Goal: Check status: Check status

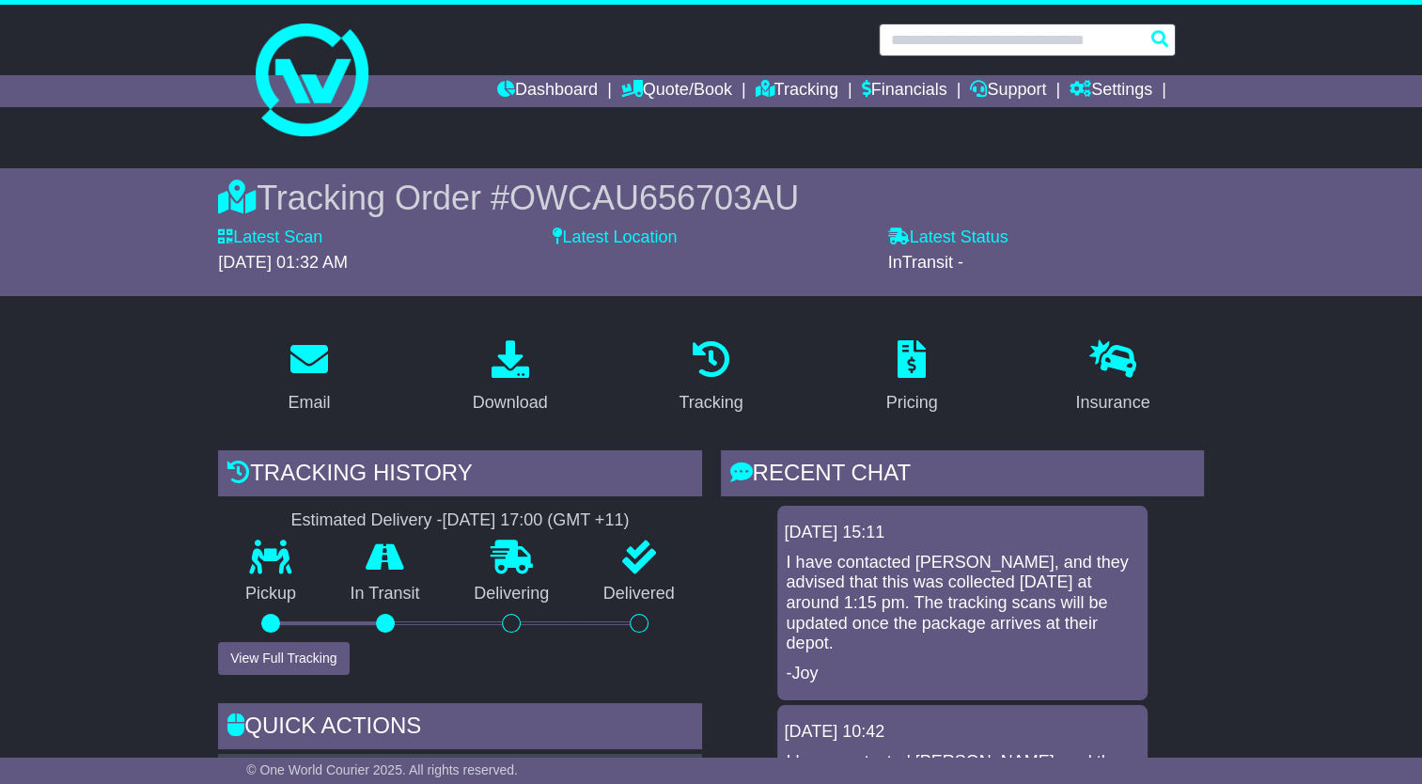
click at [992, 36] on input "text" at bounding box center [1027, 39] width 297 height 33
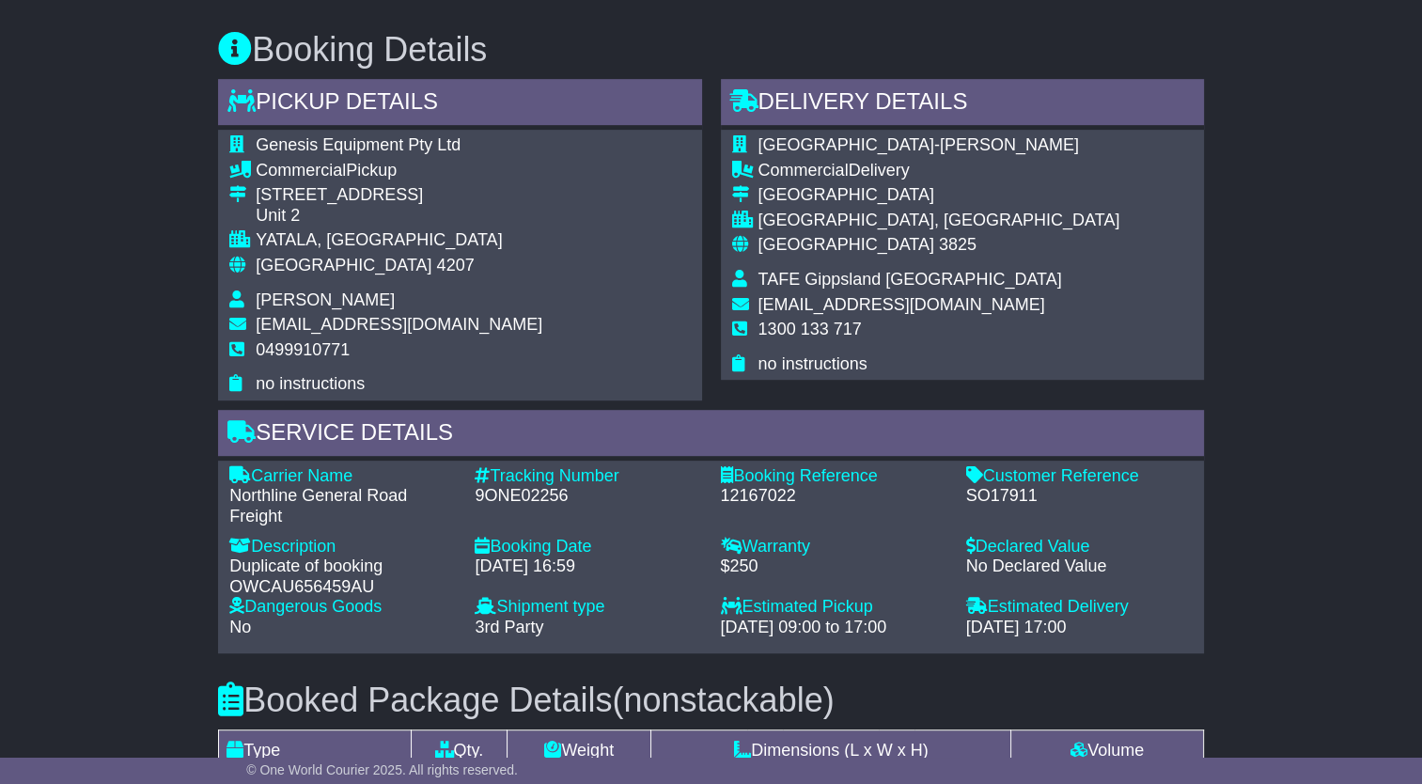
scroll to position [1034, 0]
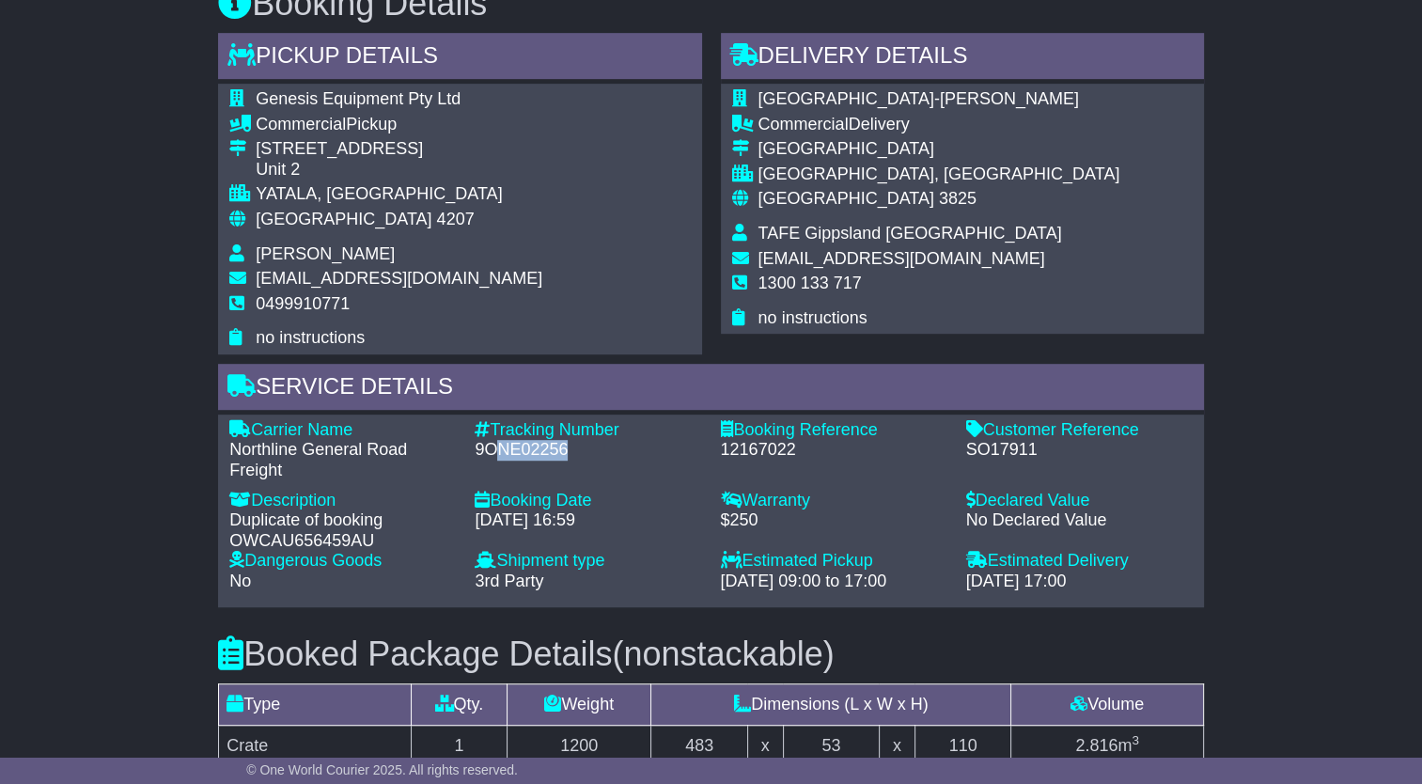
drag, startPoint x: 571, startPoint y: 433, endPoint x: 501, endPoint y: 432, distance: 70.5
click at [501, 440] on div "9ONE02256" at bounding box center [588, 450] width 226 height 21
drag, startPoint x: 501, startPoint y: 432, endPoint x: 566, endPoint y: 427, distance: 65.1
click at [566, 440] on div "9ONE02256" at bounding box center [588, 450] width 226 height 21
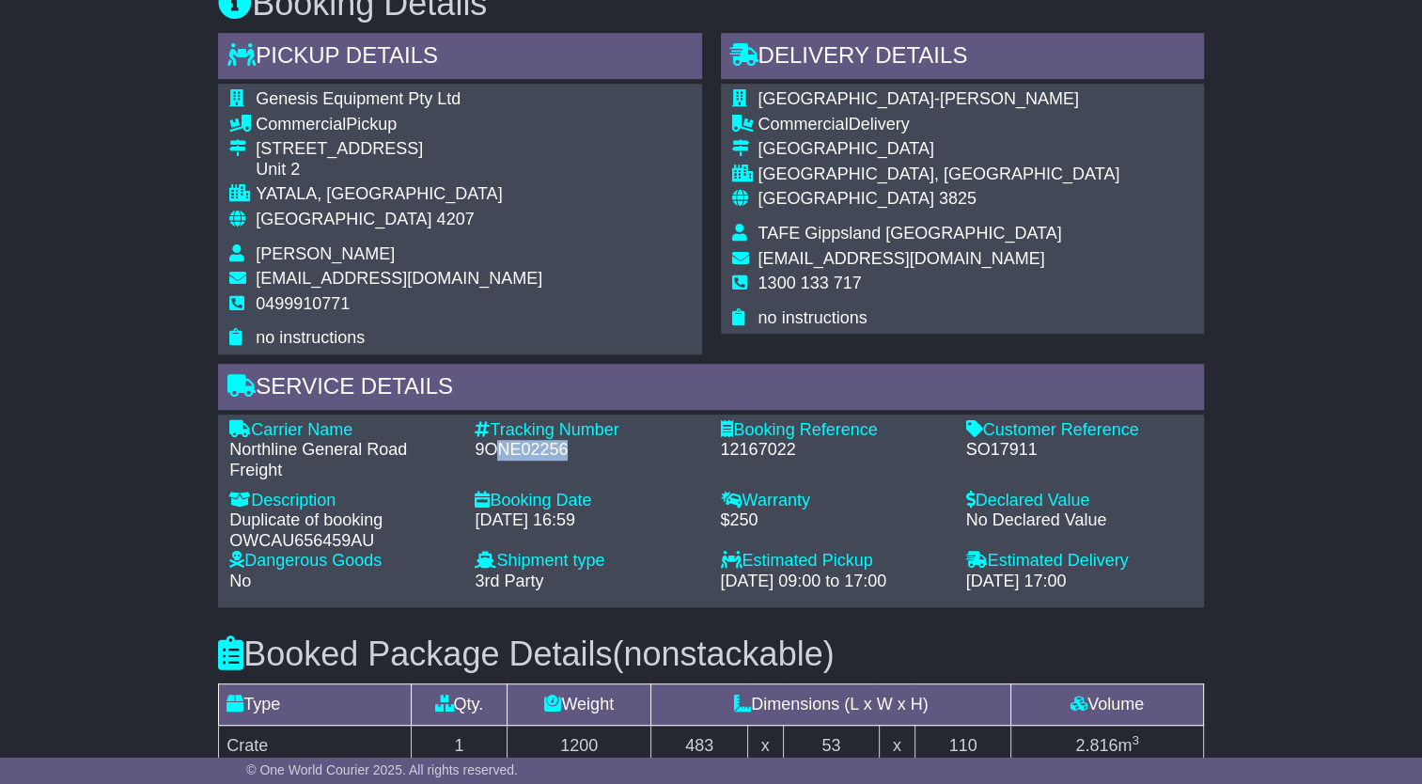
click at [567, 440] on div "9ONE02256" at bounding box center [588, 450] width 226 height 21
drag, startPoint x: 554, startPoint y: 429, endPoint x: 466, endPoint y: 428, distance: 87.4
click at [466, 428] on div "Tracking Number - 9ONE02256" at bounding box center [587, 450] width 245 height 61
drag, startPoint x: 466, startPoint y: 428, endPoint x: 477, endPoint y: 427, distance: 11.3
copy div "9ONE02256"
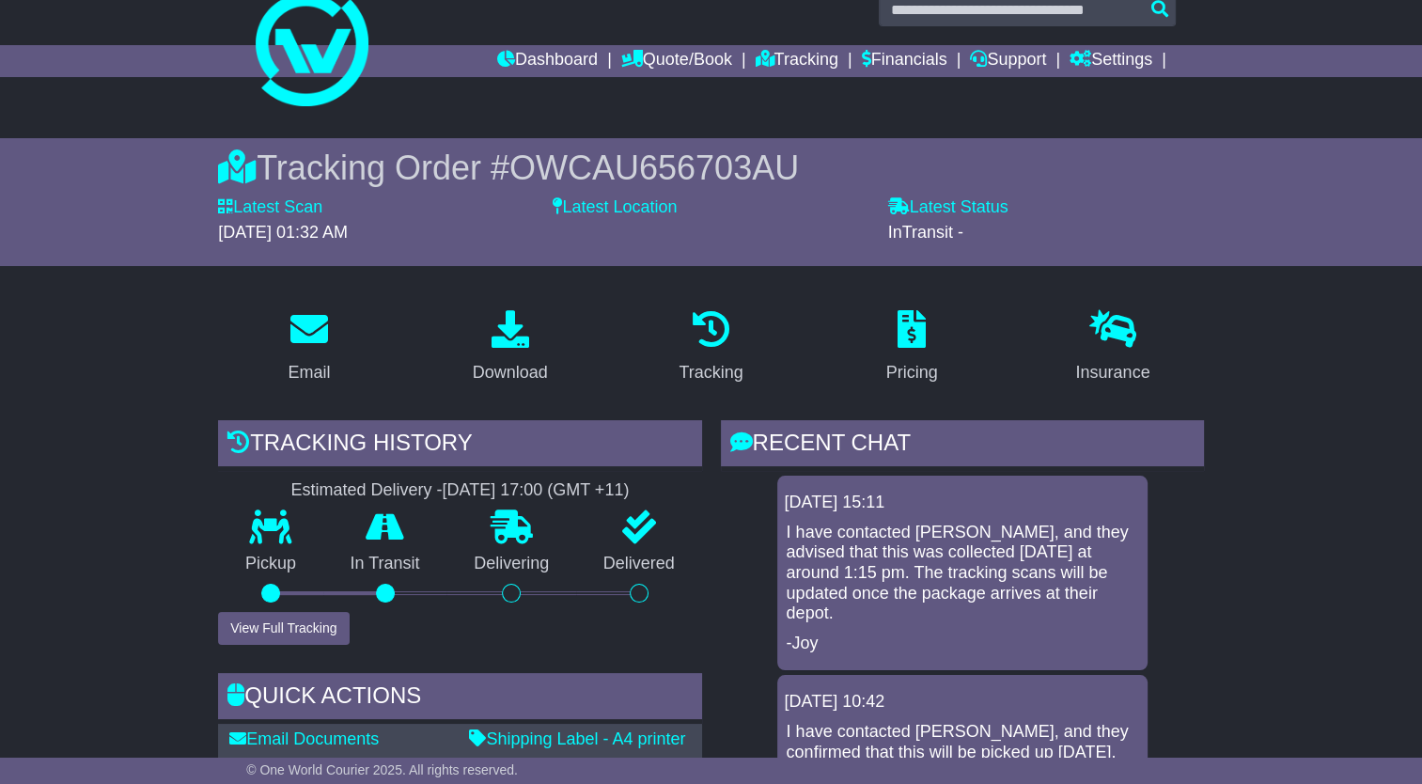
scroll to position [0, 0]
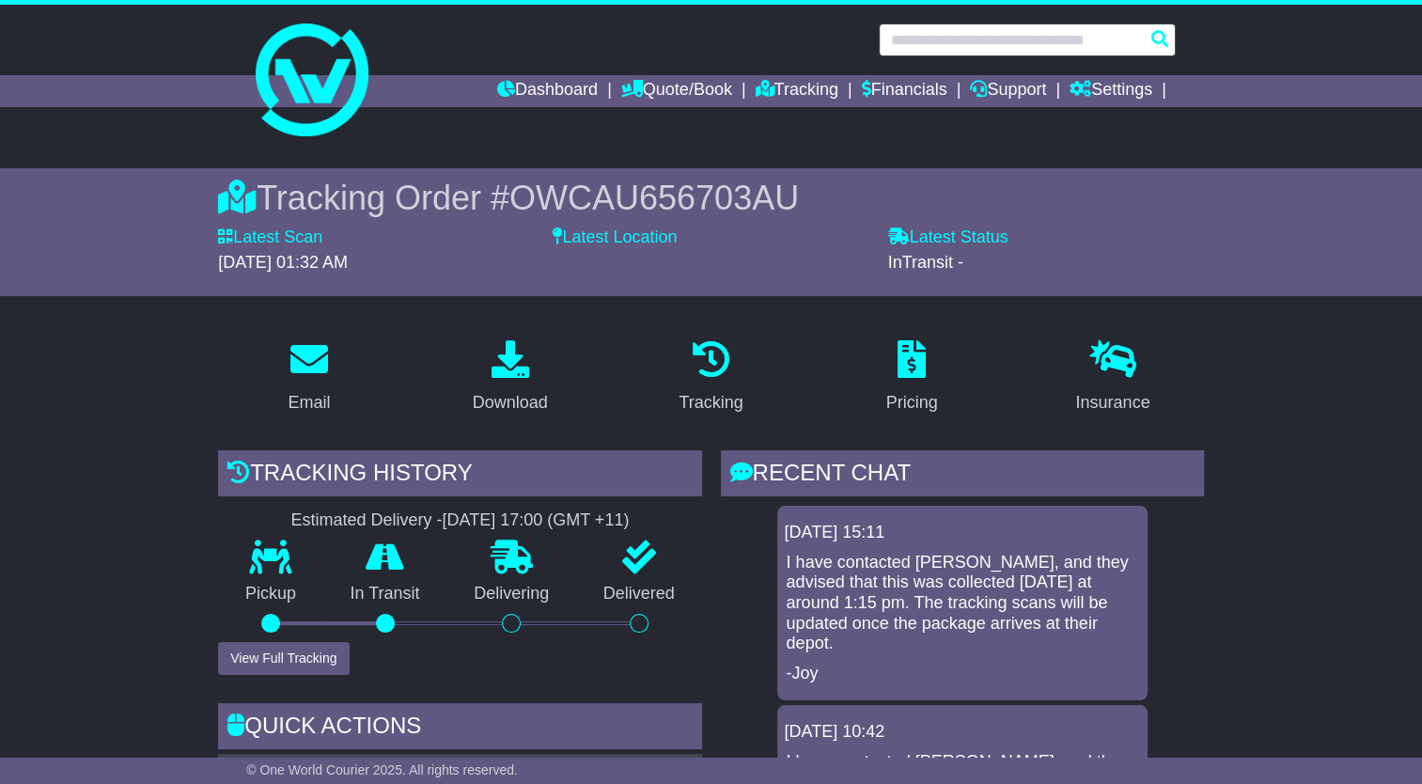
click at [981, 47] on input "text" at bounding box center [1027, 39] width 297 height 33
paste input "*********"
type input "*********"
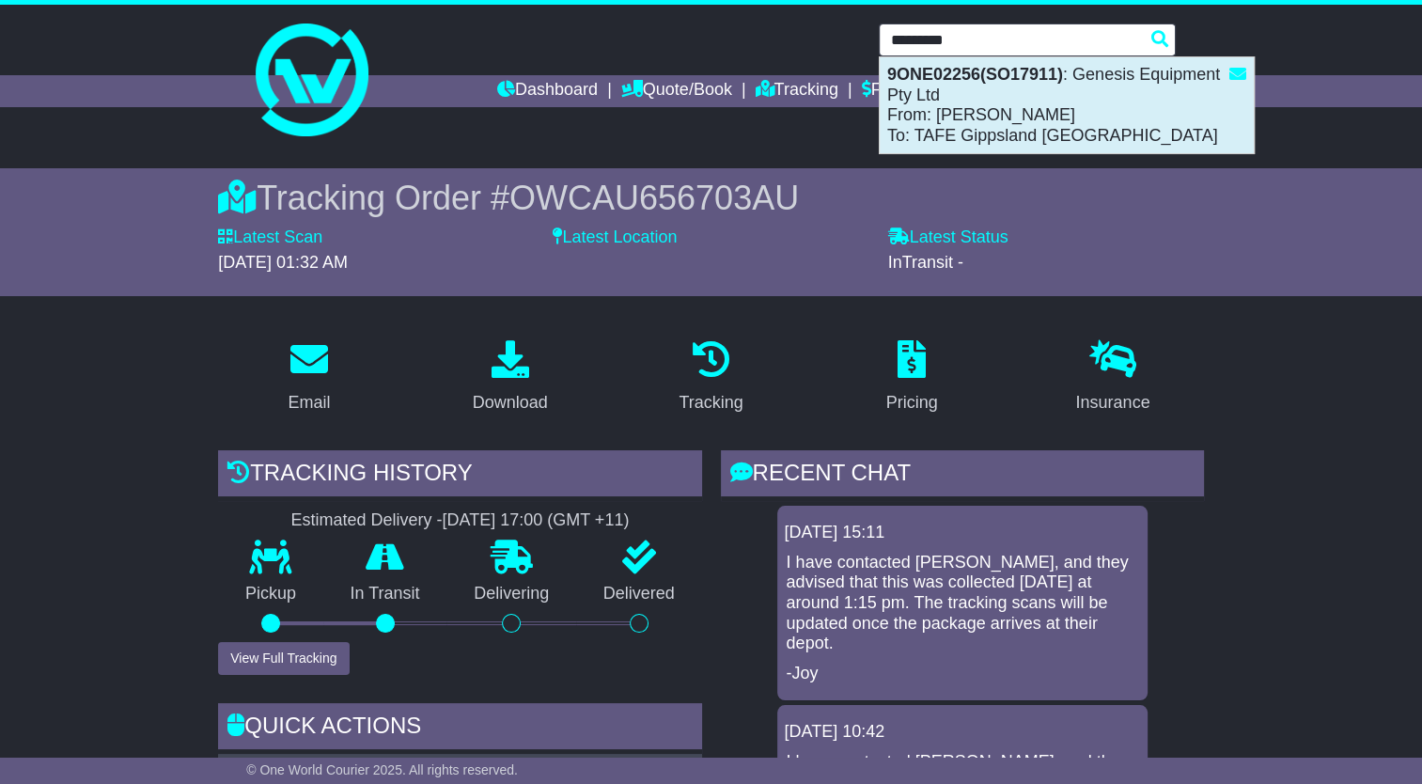
click at [974, 111] on div "9ONE02256(SO17911) : Genesis Equipment Pty Ltd From: Jimmy Olive To: TAFE Gipps…" at bounding box center [1067, 105] width 374 height 96
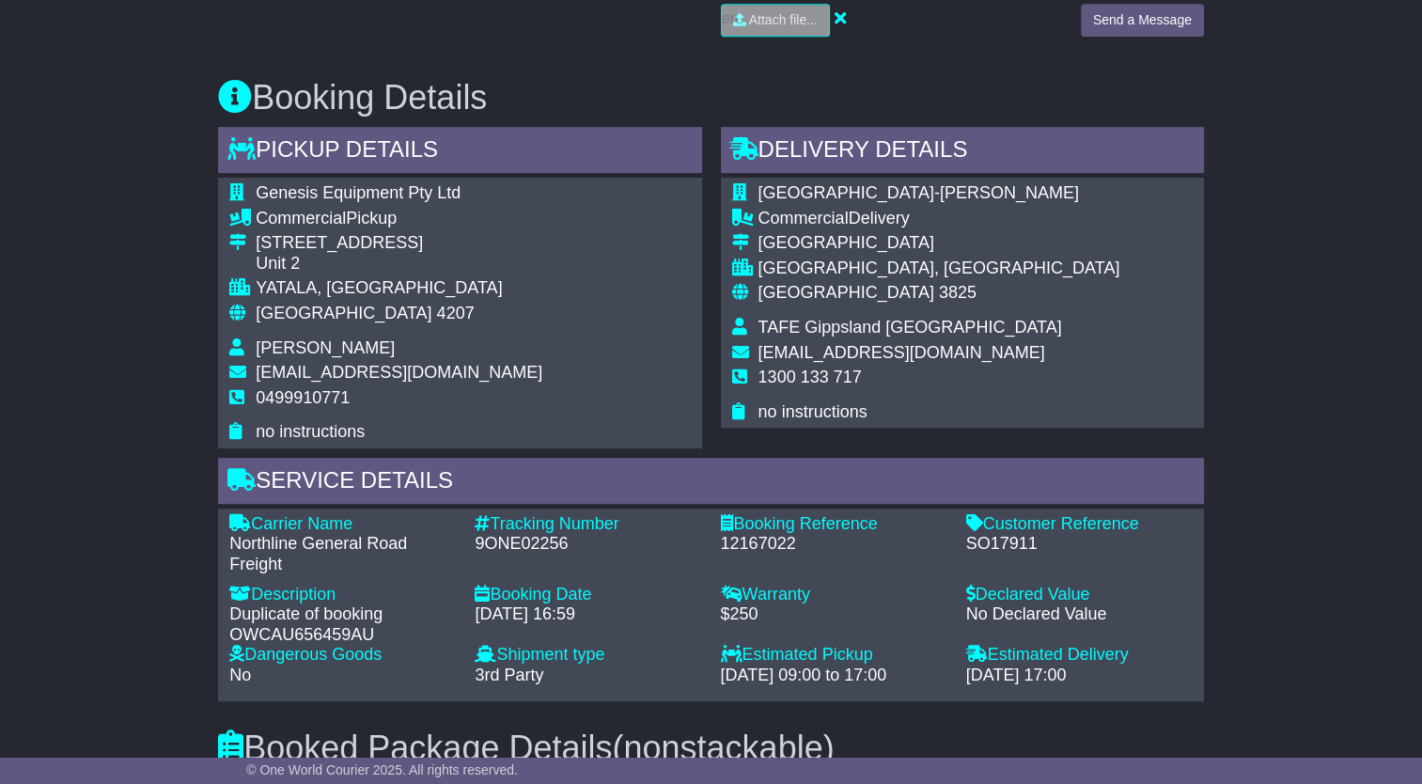
scroll to position [1034, 0]
